Goal: Transaction & Acquisition: Download file/media

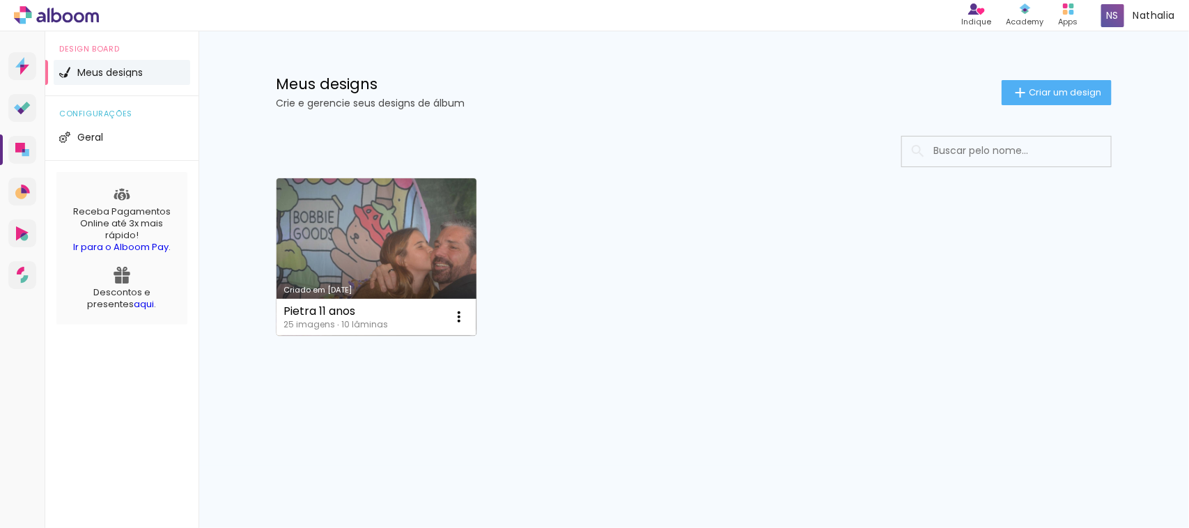
click at [391, 251] on link "Criado em [DATE]" at bounding box center [377, 256] width 200 height 157
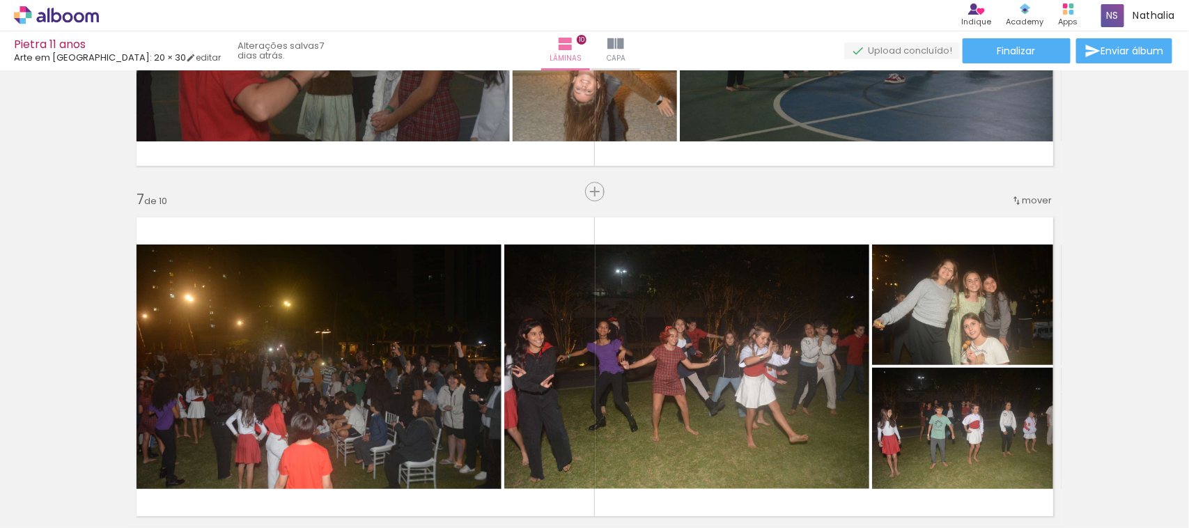
scroll to position [708, 0]
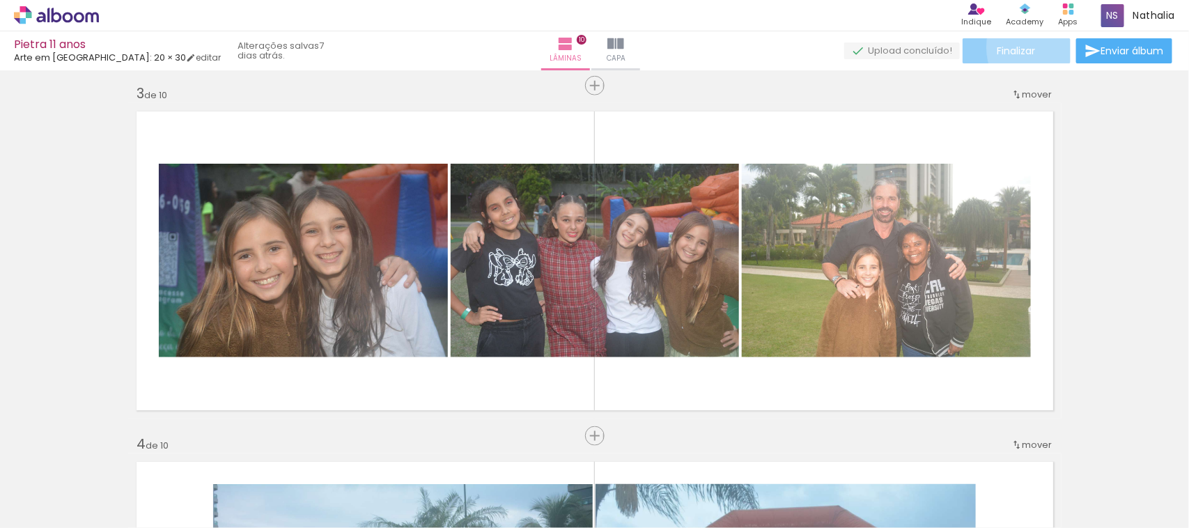
click at [1054, 47] on paper-button "Finalizar" at bounding box center [1017, 50] width 108 height 25
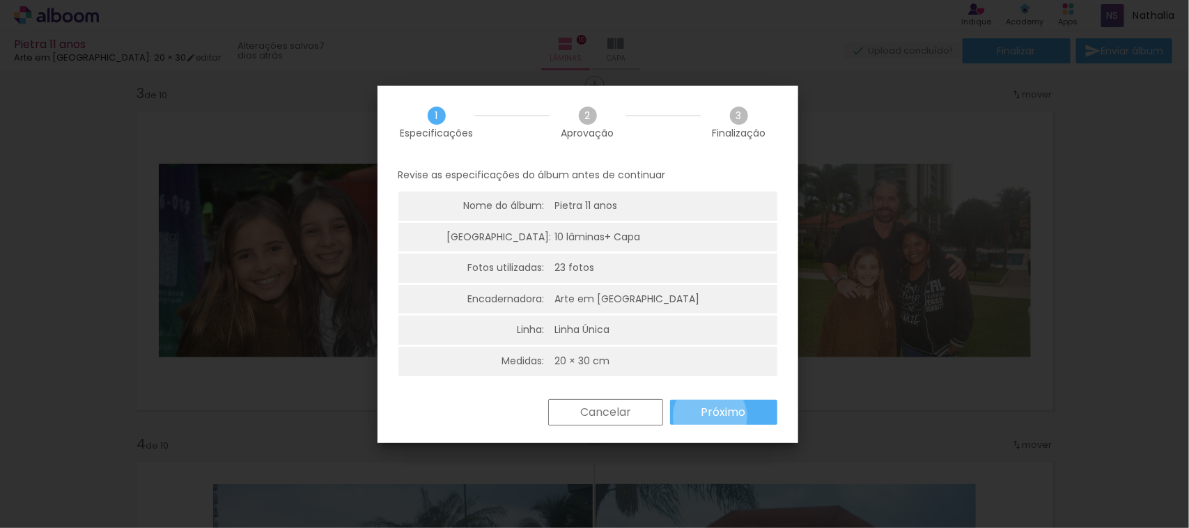
click at [0, 0] on slot "Próximo" at bounding box center [0, 0] width 0 height 0
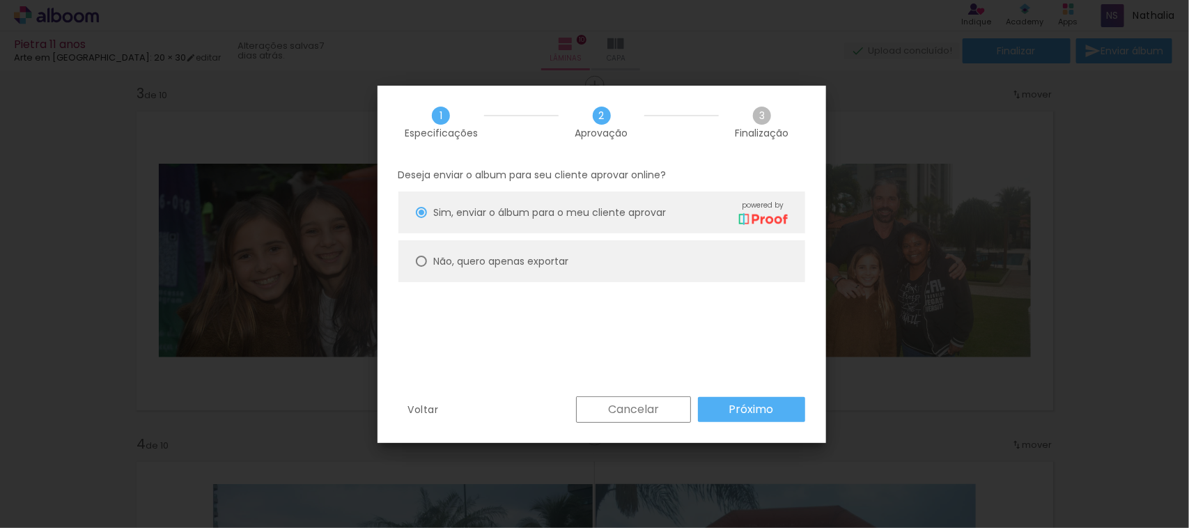
click at [0, 0] on slot "Não, quero apenas exportar" at bounding box center [0, 0] width 0 height 0
type paper-radio-button "on"
click at [0, 0] on slot "Próximo" at bounding box center [0, 0] width 0 height 0
type input "Alta, 300 DPI"
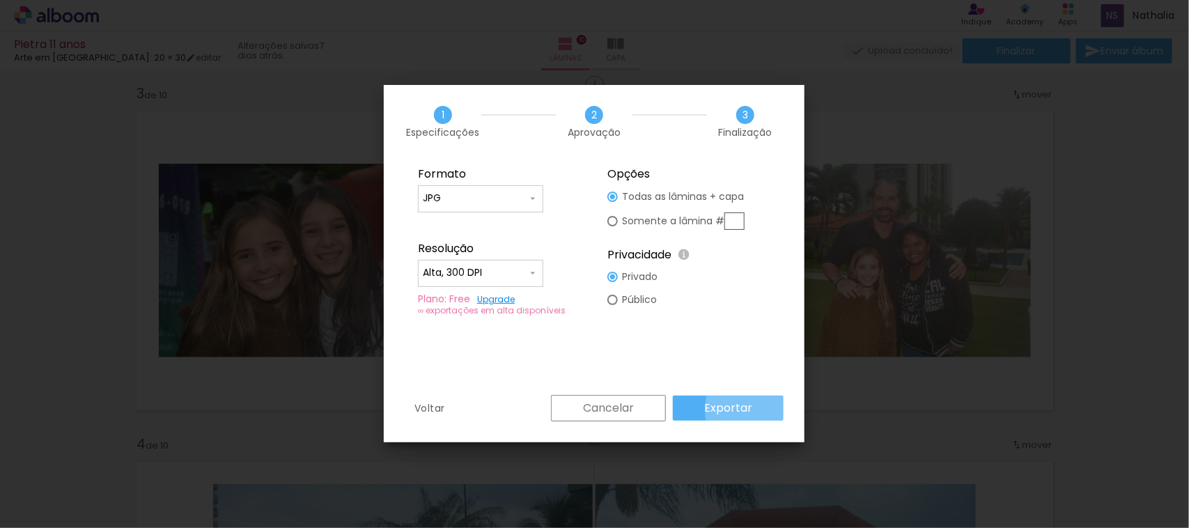
click at [760, 410] on paper-button "Exportar" at bounding box center [728, 408] width 111 height 25
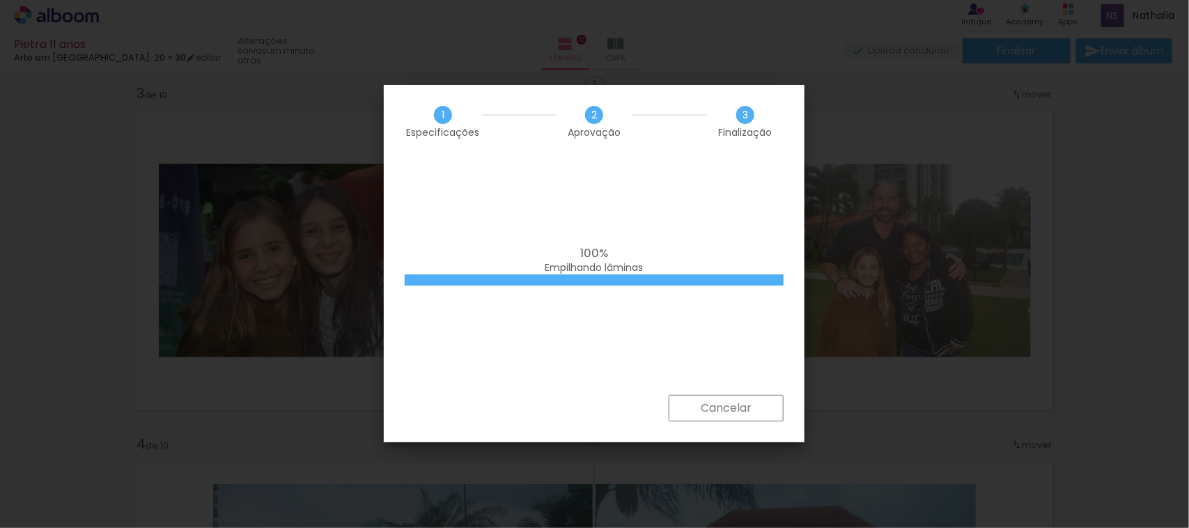
click at [693, 306] on div "100% Empilhando lâminas" at bounding box center [594, 276] width 421 height 237
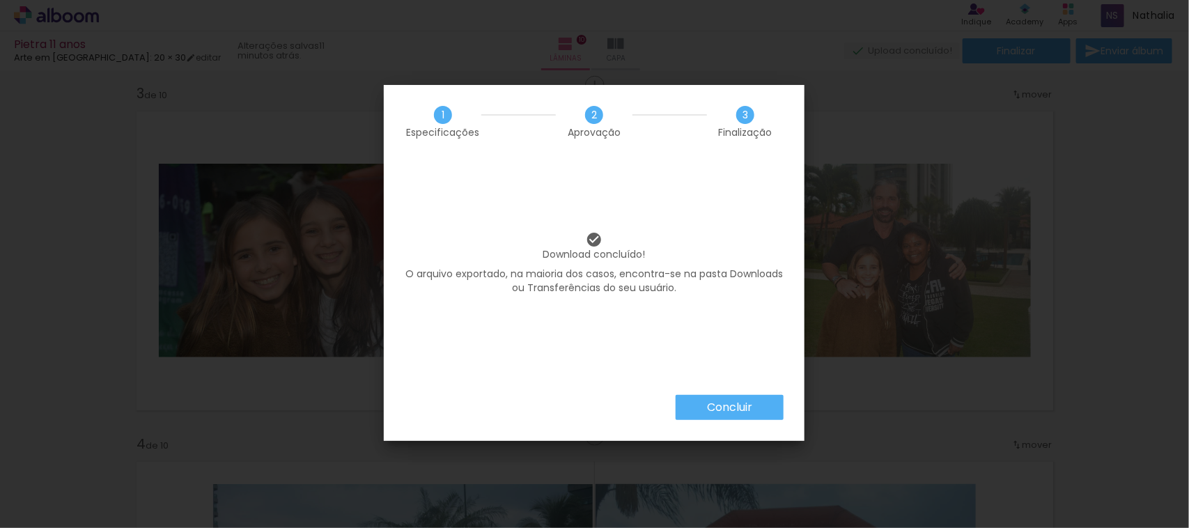
click at [649, 197] on div "Download concluído! O arquivo exportado, na maioria dos casos, encontra-se na p…" at bounding box center [594, 276] width 421 height 237
click at [0, 0] on slot "Concluir" at bounding box center [0, 0] width 0 height 0
